Goal: Task Accomplishment & Management: Use online tool/utility

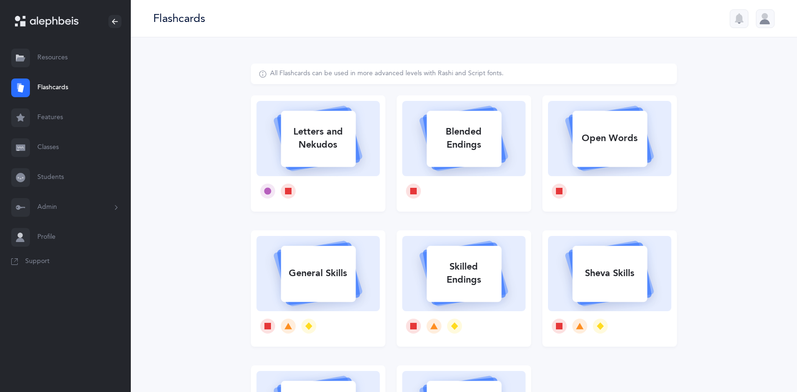
select select
select select "single"
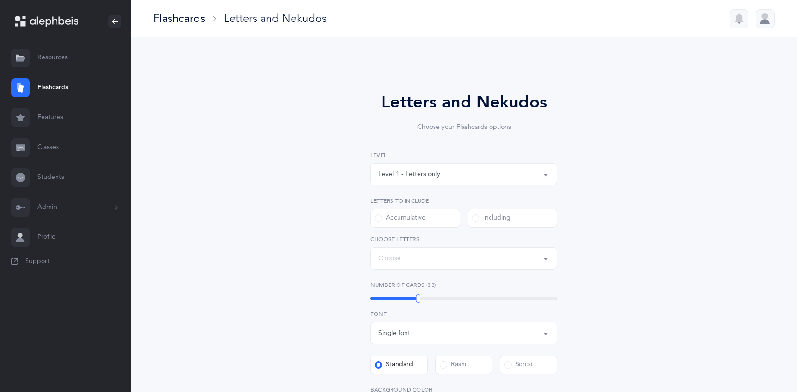
select select "27"
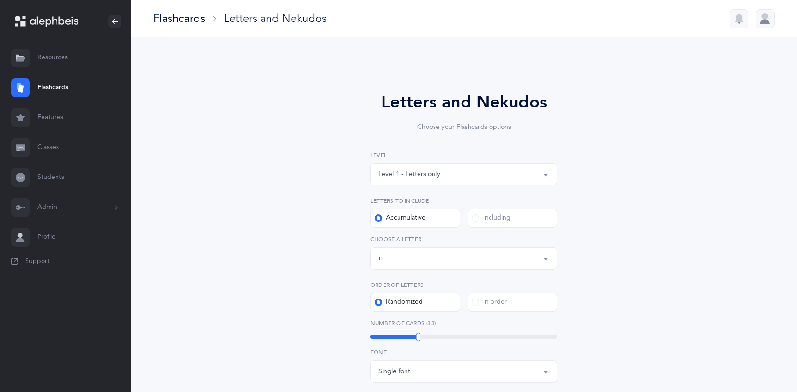
click at [50, 174] on link "Students" at bounding box center [65, 178] width 131 height 30
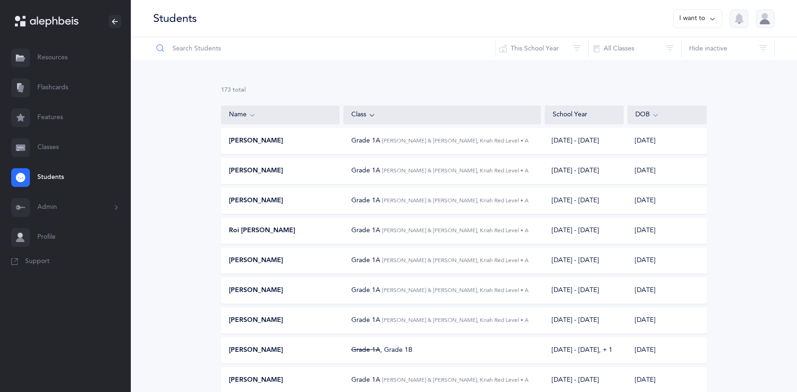
click at [283, 39] on input "text" at bounding box center [324, 48] width 343 height 22
type input "ari"
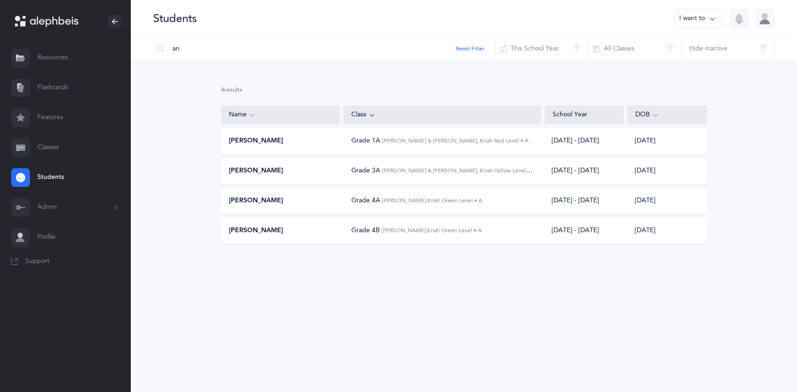
click at [313, 170] on div "[PERSON_NAME]" at bounding box center [280, 170] width 119 height 9
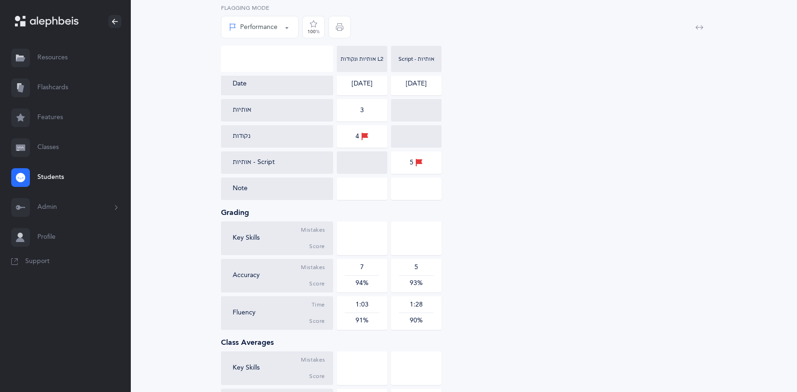
scroll to position [156, 0]
click at [423, 155] on div "5" at bounding box center [416, 161] width 50 height 22
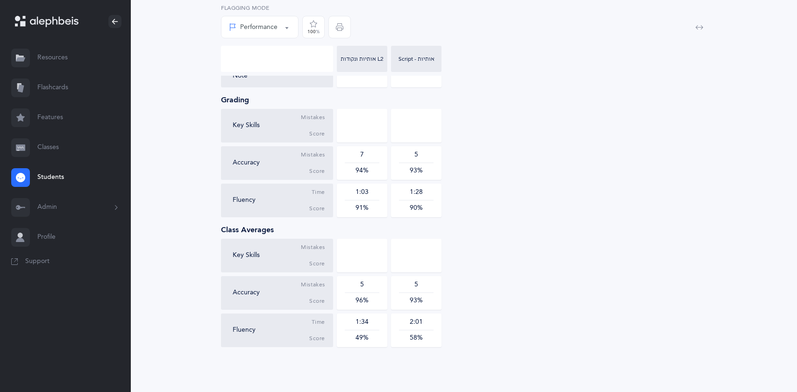
click at [214, 285] on div "Class Grade 3A Average accuracy 93.50% Average fluency 90.50% Date of birth [DE…" at bounding box center [464, 93] width 666 height 597
click at [61, 91] on link "Flashcards" at bounding box center [65, 88] width 131 height 30
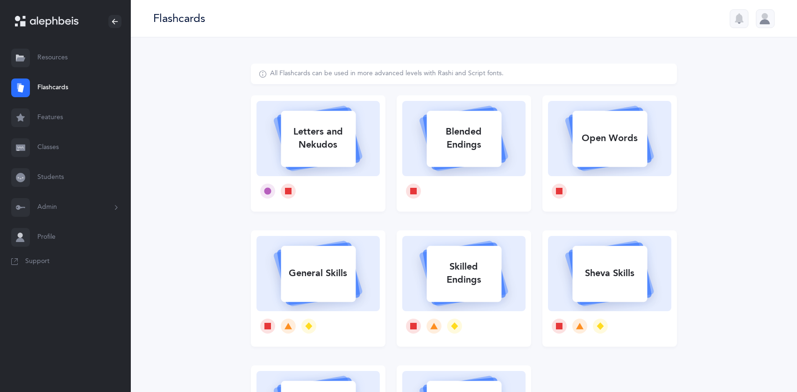
click at [296, 156] on div "Letters and Nekudos" at bounding box center [318, 138] width 75 height 37
select select "27"
select select "single"
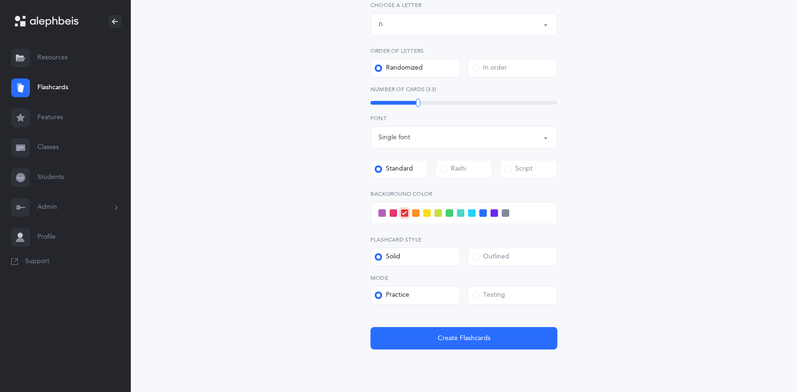
scroll to position [266, 0]
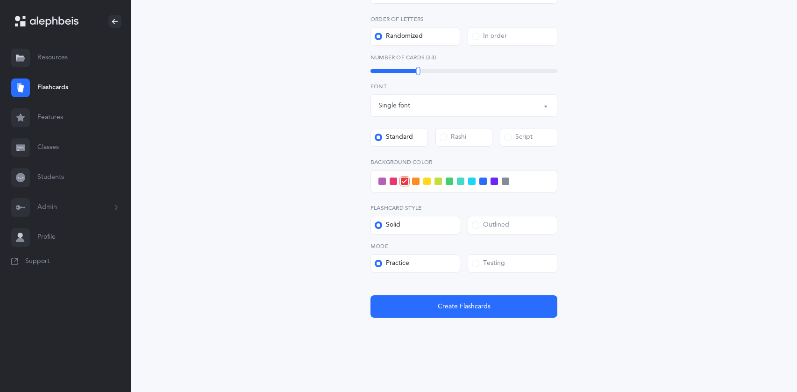
click at [478, 264] on span at bounding box center [475, 263] width 7 height 7
click at [0, 0] on input "Testing" at bounding box center [0, 0] width 0 height 0
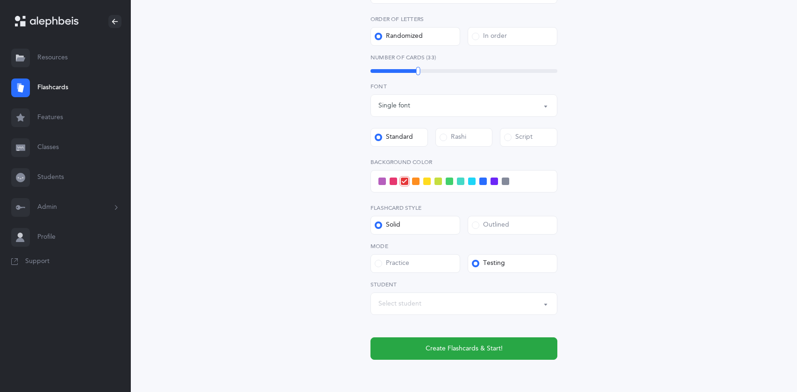
click at [544, 300] on button "Select student" at bounding box center [464, 304] width 187 height 22
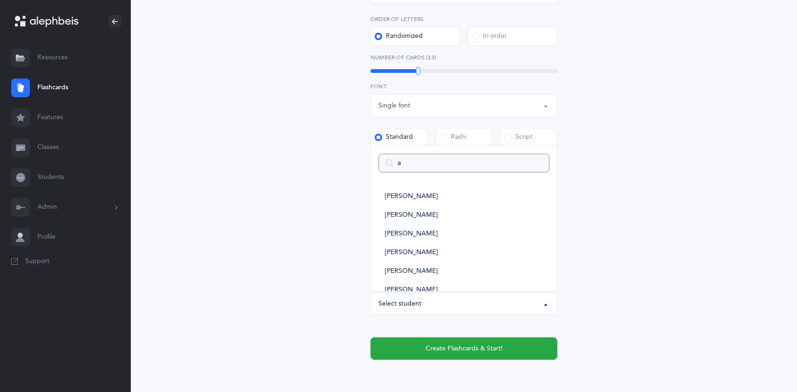
type input "ar"
select select
type input "ari"
click at [408, 258] on span "[PERSON_NAME]" at bounding box center [411, 255] width 53 height 8
select select "6011"
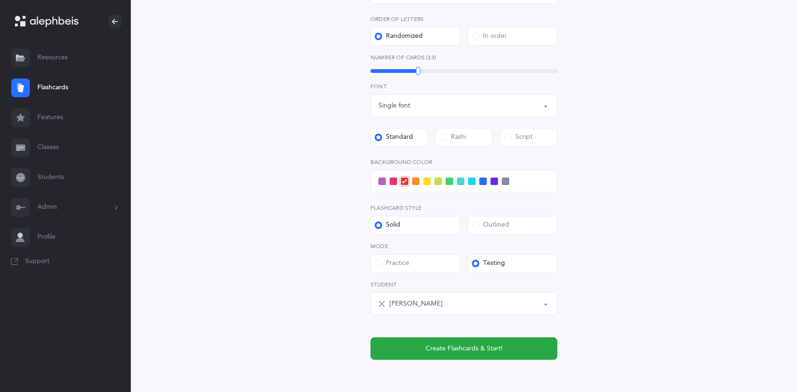
click at [471, 180] on span at bounding box center [471, 181] width 7 height 7
click at [0, 0] on input "checkbox" at bounding box center [0, 0] width 0 height 0
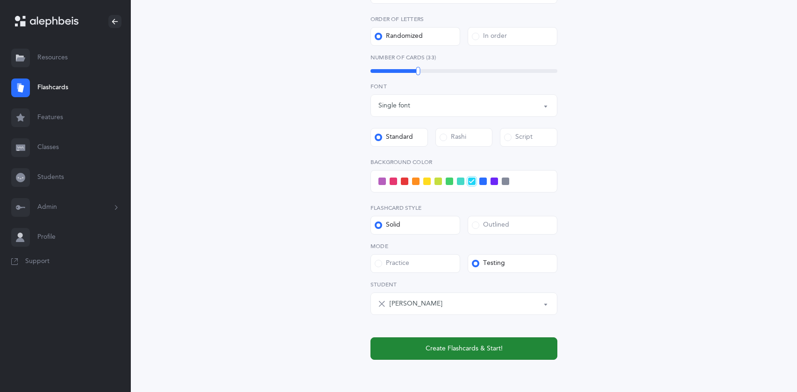
click at [518, 348] on button "Create Flashcards & Start!" at bounding box center [464, 348] width 187 height 22
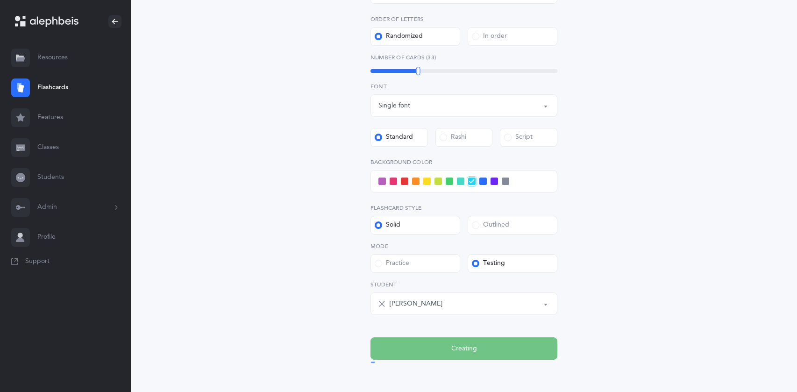
scroll to position [0, 0]
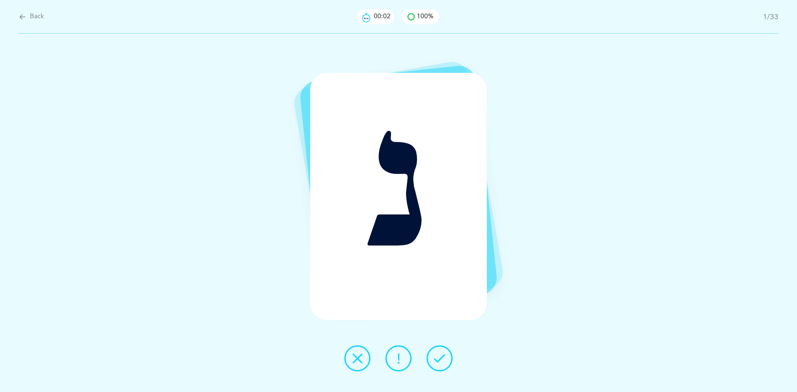
click at [436, 363] on icon at bounding box center [439, 358] width 11 height 11
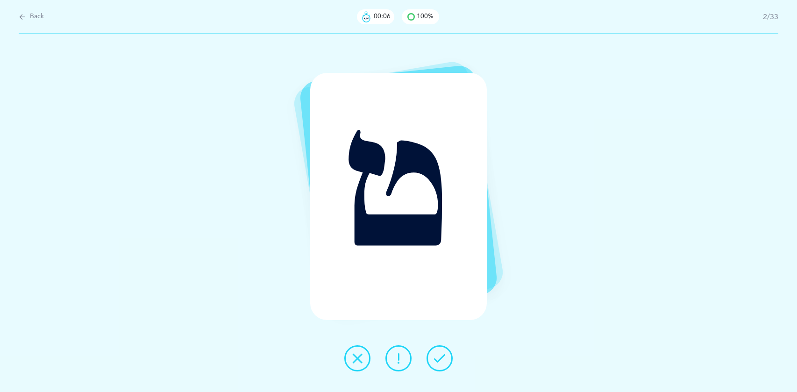
click at [436, 363] on icon at bounding box center [439, 358] width 11 height 11
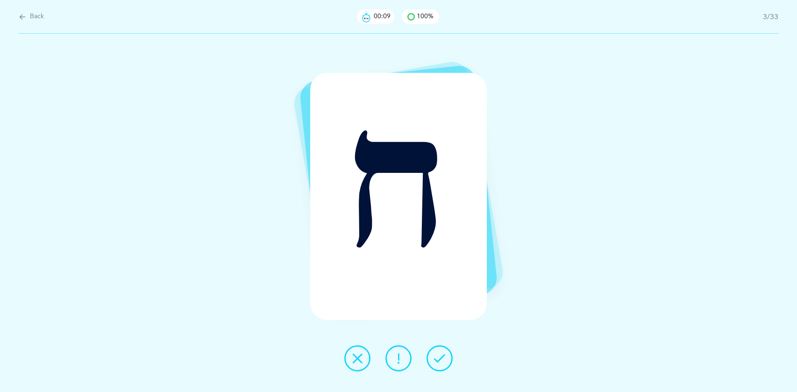
click at [436, 363] on icon at bounding box center [439, 358] width 11 height 11
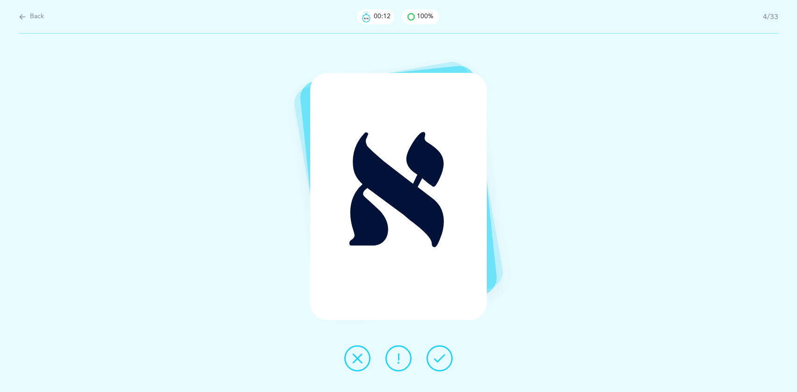
click at [436, 363] on icon at bounding box center [439, 358] width 11 height 11
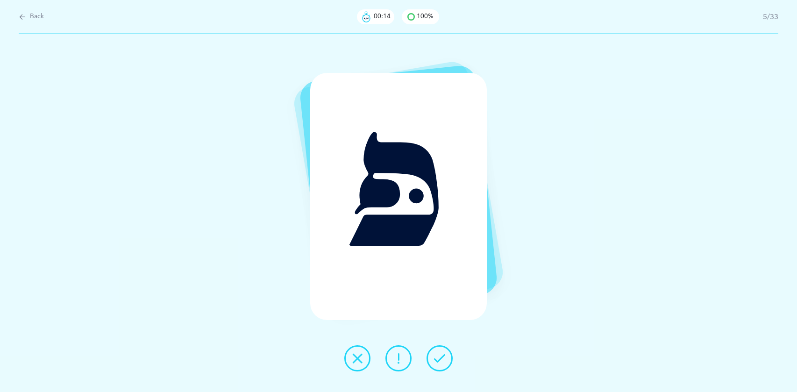
click at [43, 18] on span "Back" at bounding box center [37, 16] width 14 height 9
select select "27"
select select "single"
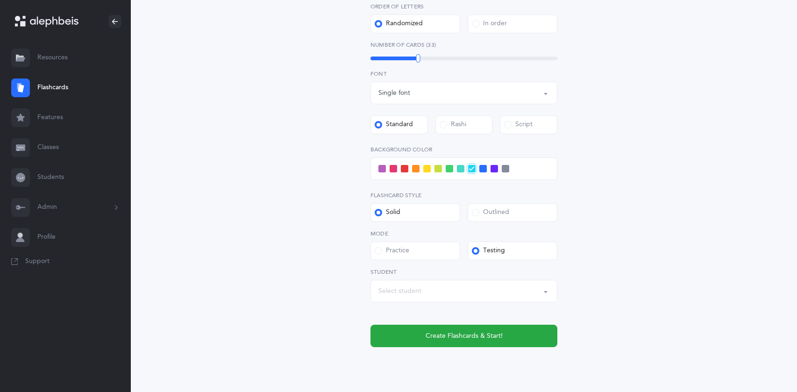
scroll to position [308, 0]
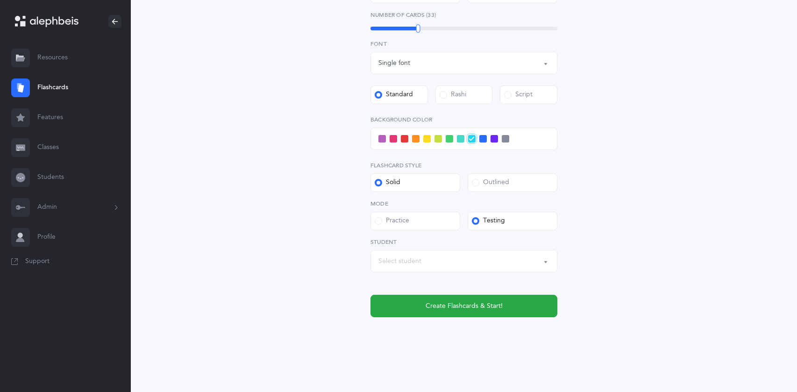
click at [549, 262] on button "Select student" at bounding box center [464, 261] width 187 height 22
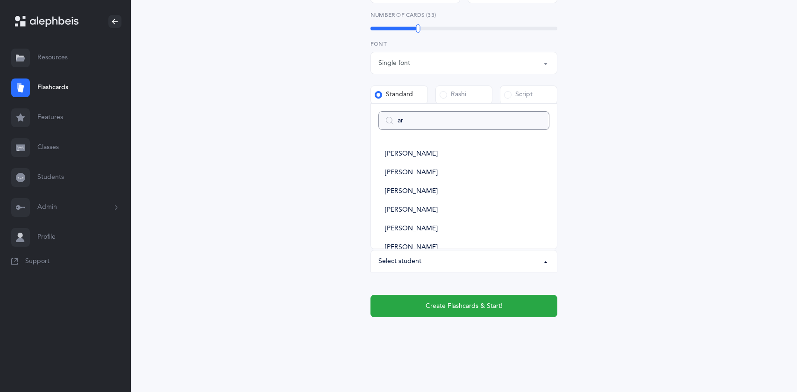
type input "ari"
click at [426, 217] on link "[PERSON_NAME]" at bounding box center [463, 214] width 171 height 19
select select "6011"
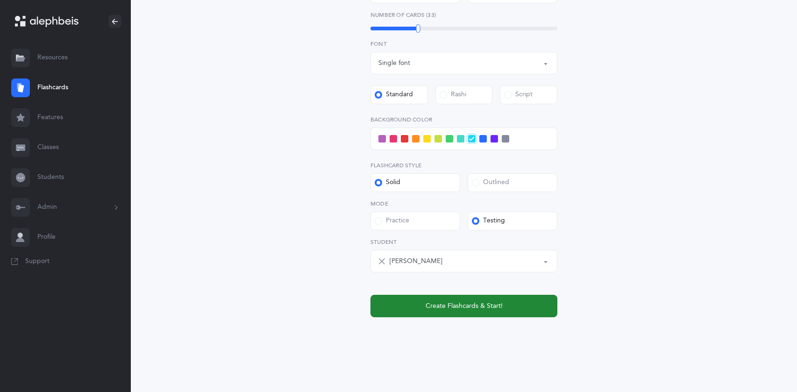
click at [467, 314] on button "Create Flashcards & Start!" at bounding box center [464, 306] width 187 height 22
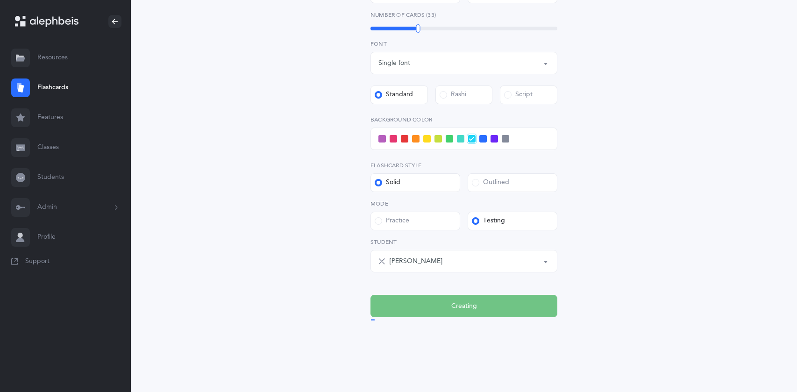
scroll to position [0, 0]
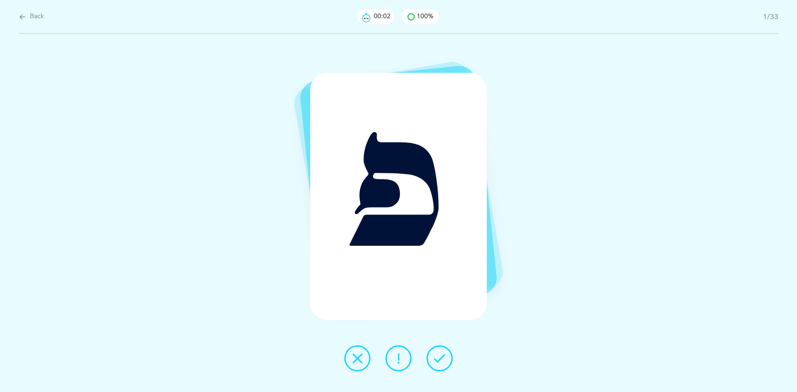
click at [367, 358] on button at bounding box center [357, 358] width 26 height 26
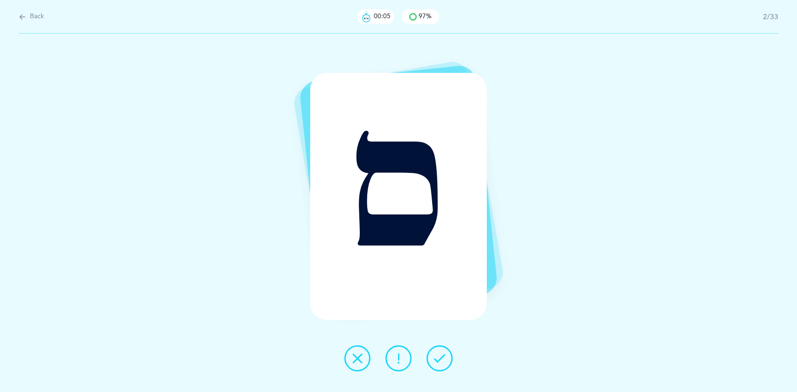
click at [442, 357] on icon at bounding box center [439, 358] width 11 height 11
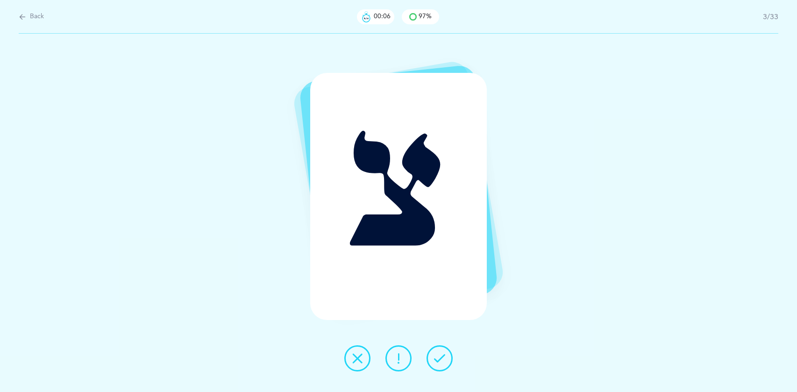
click at [442, 357] on icon at bounding box center [439, 358] width 11 height 11
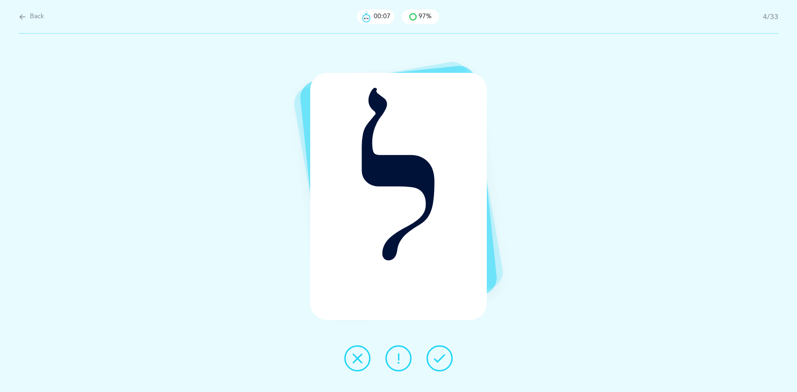
click at [442, 357] on icon at bounding box center [439, 358] width 11 height 11
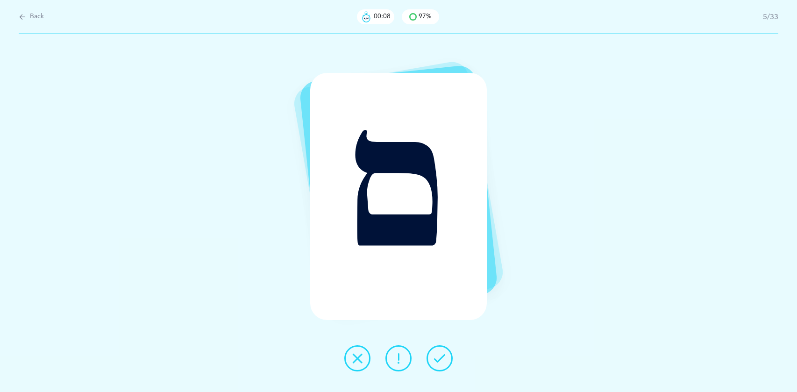
click at [442, 357] on icon at bounding box center [439, 358] width 11 height 11
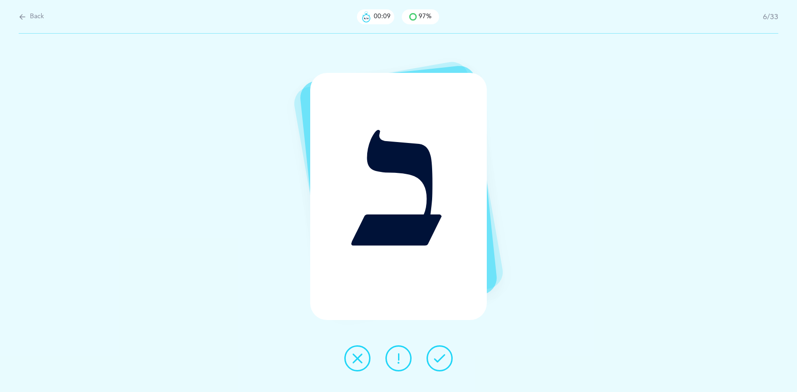
click at [442, 357] on icon at bounding box center [439, 358] width 11 height 11
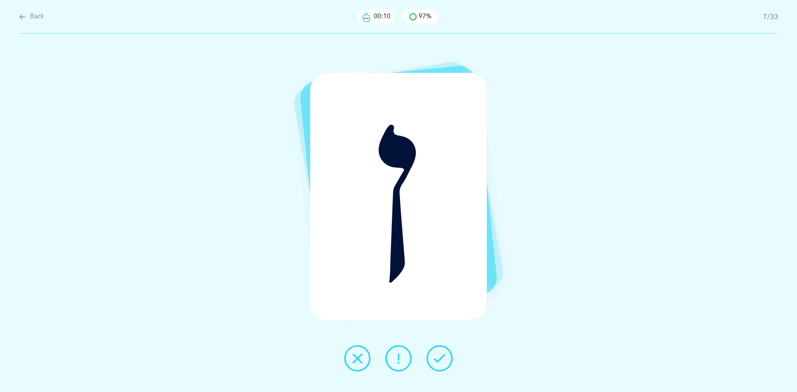
click at [442, 357] on icon at bounding box center [439, 358] width 11 height 11
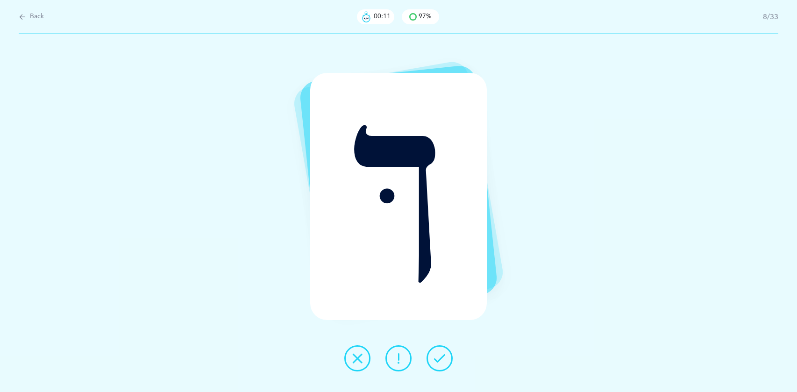
click at [442, 357] on icon at bounding box center [439, 358] width 11 height 11
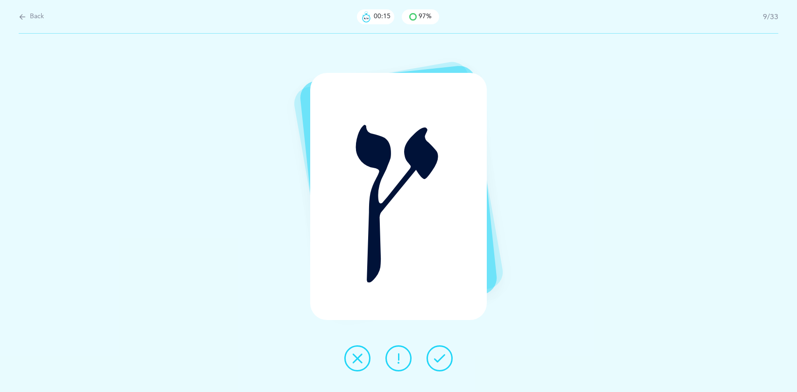
click at [442, 357] on icon at bounding box center [439, 358] width 11 height 11
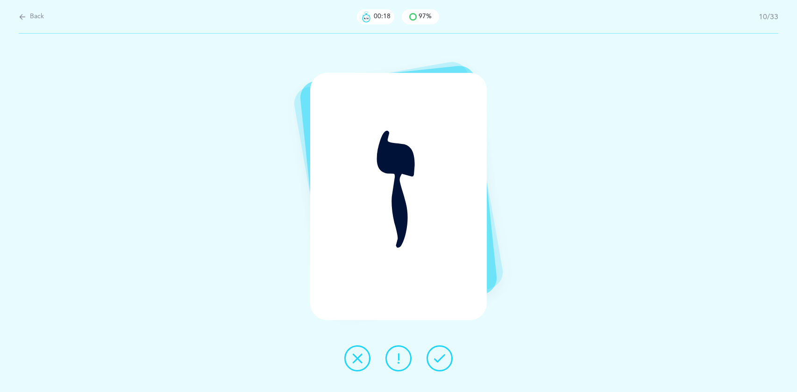
click at [33, 17] on span "Back" at bounding box center [37, 16] width 14 height 9
select select "27"
select select "single"
